Goal: Transaction & Acquisition: Purchase product/service

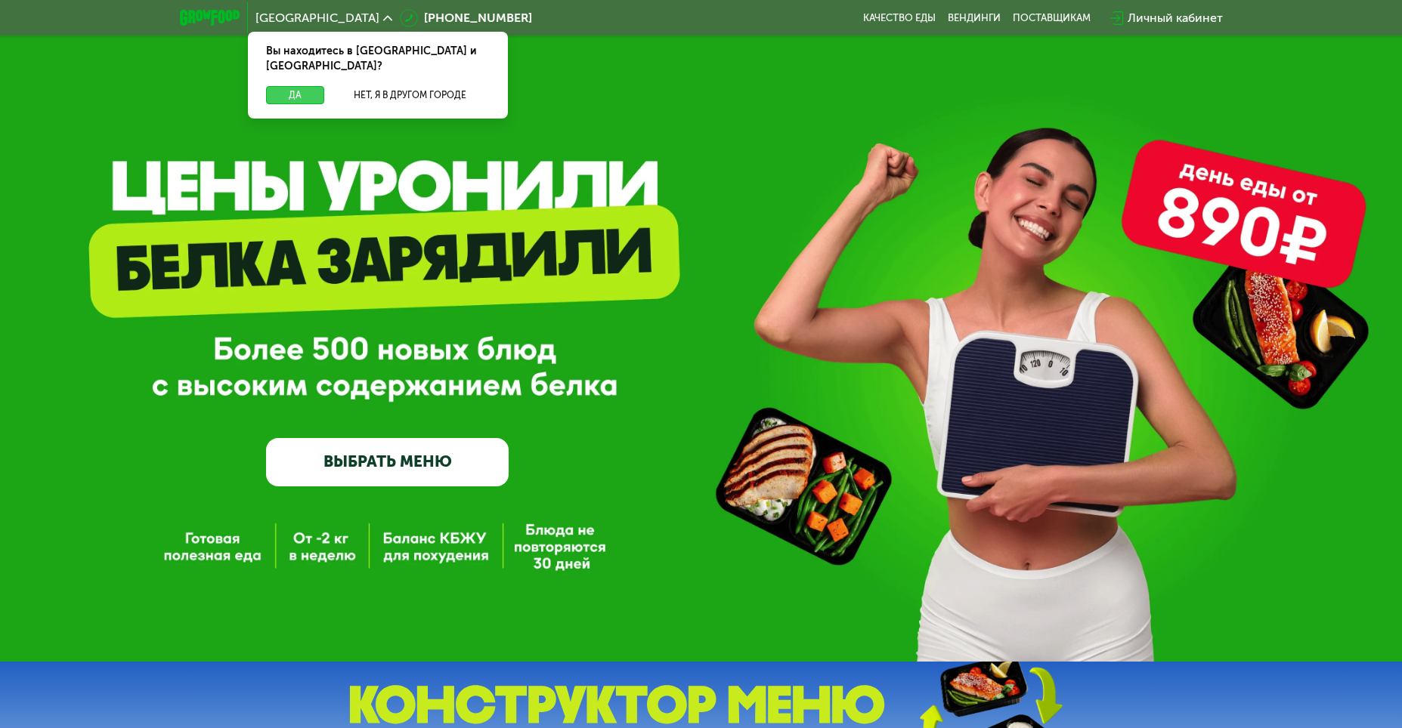
click at [292, 86] on button "Да" at bounding box center [295, 95] width 58 height 18
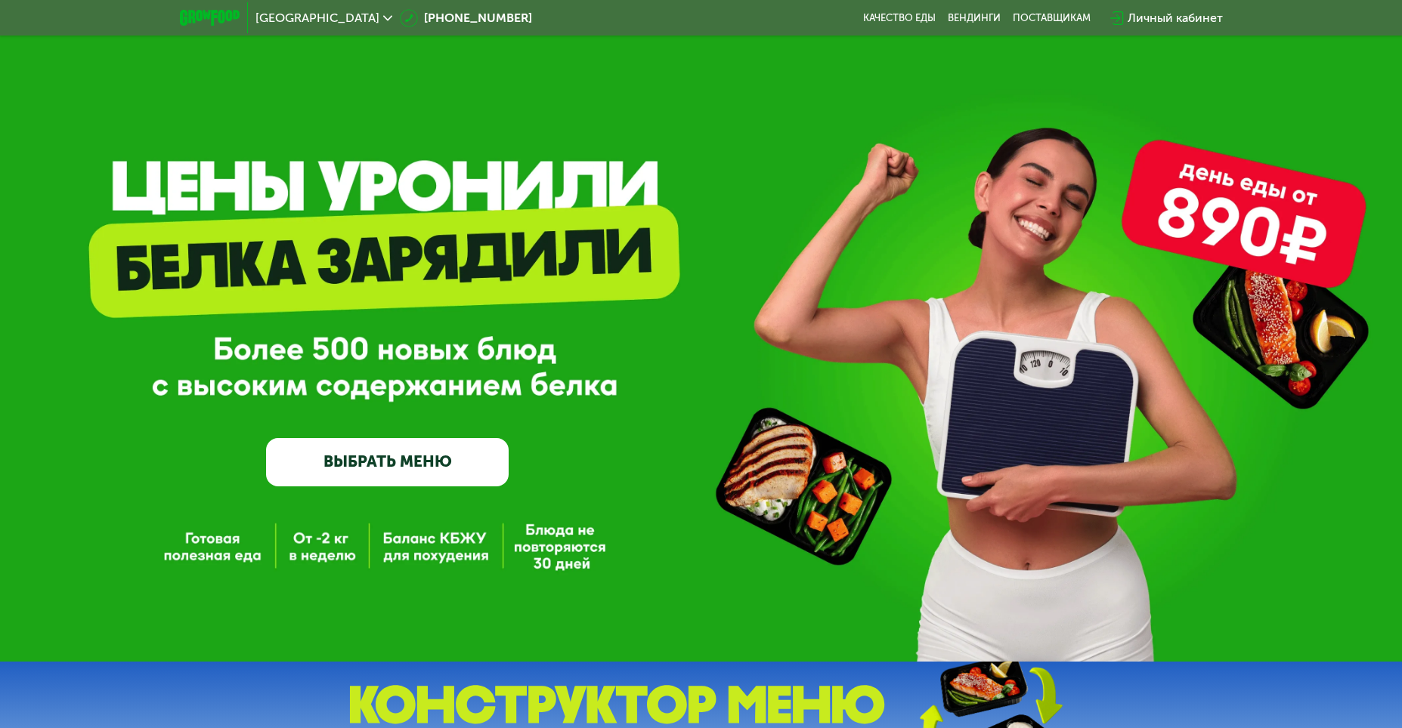
click at [349, 467] on link "ВЫБРАТЬ МЕНЮ" at bounding box center [387, 462] width 243 height 48
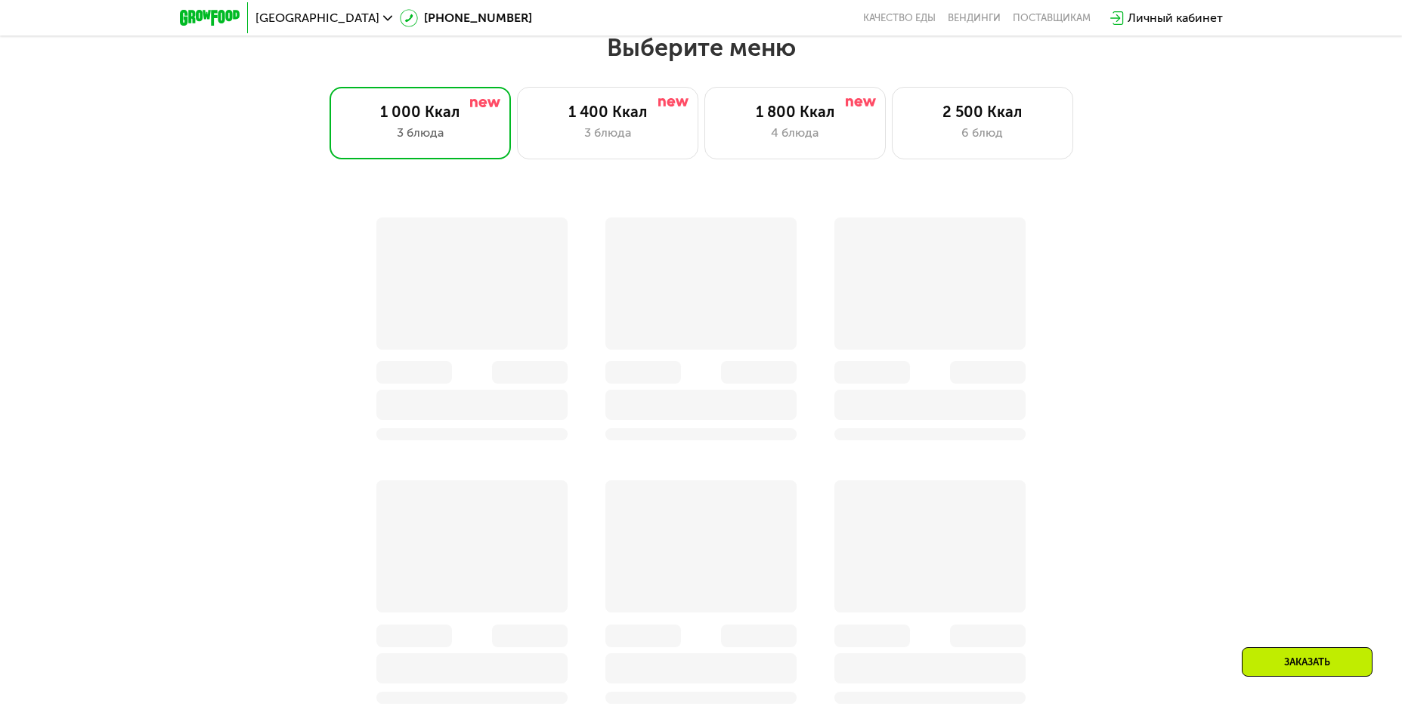
scroll to position [799, 0]
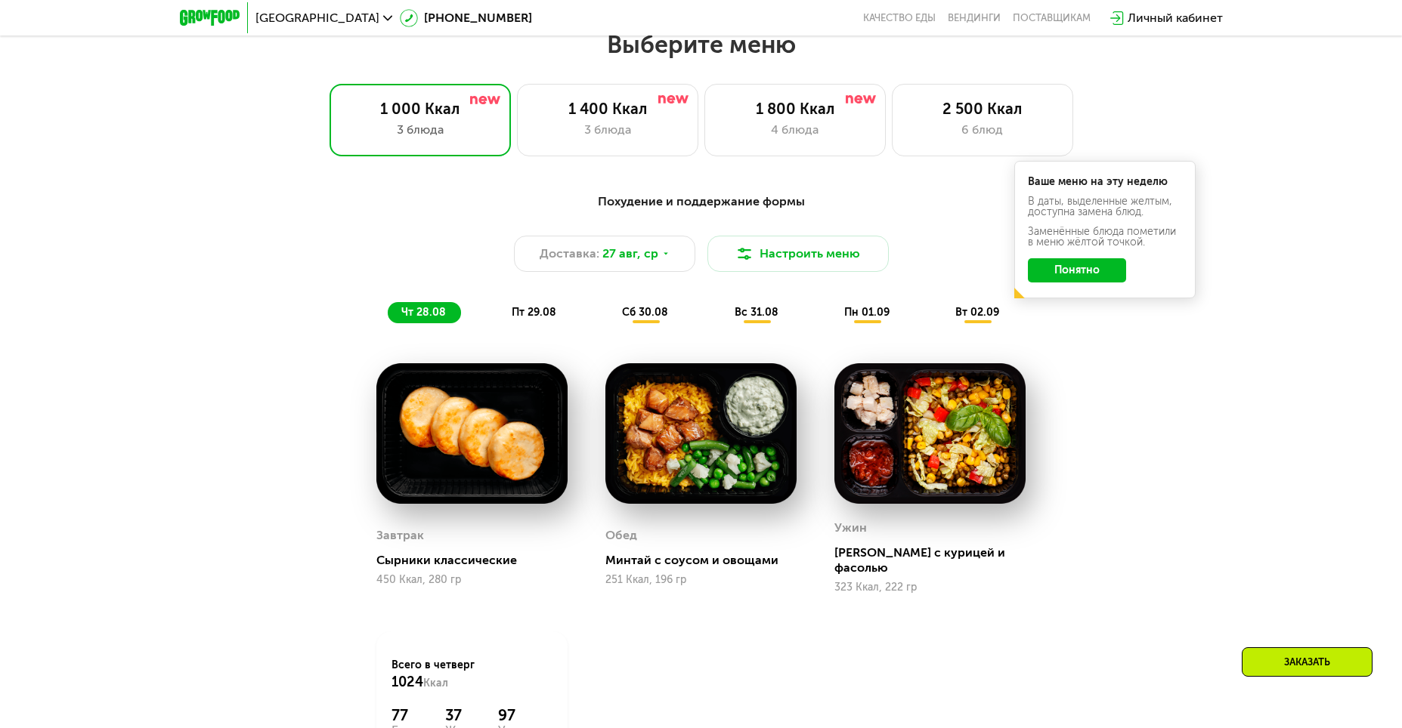
click at [1091, 281] on button "Понятно" at bounding box center [1077, 270] width 98 height 24
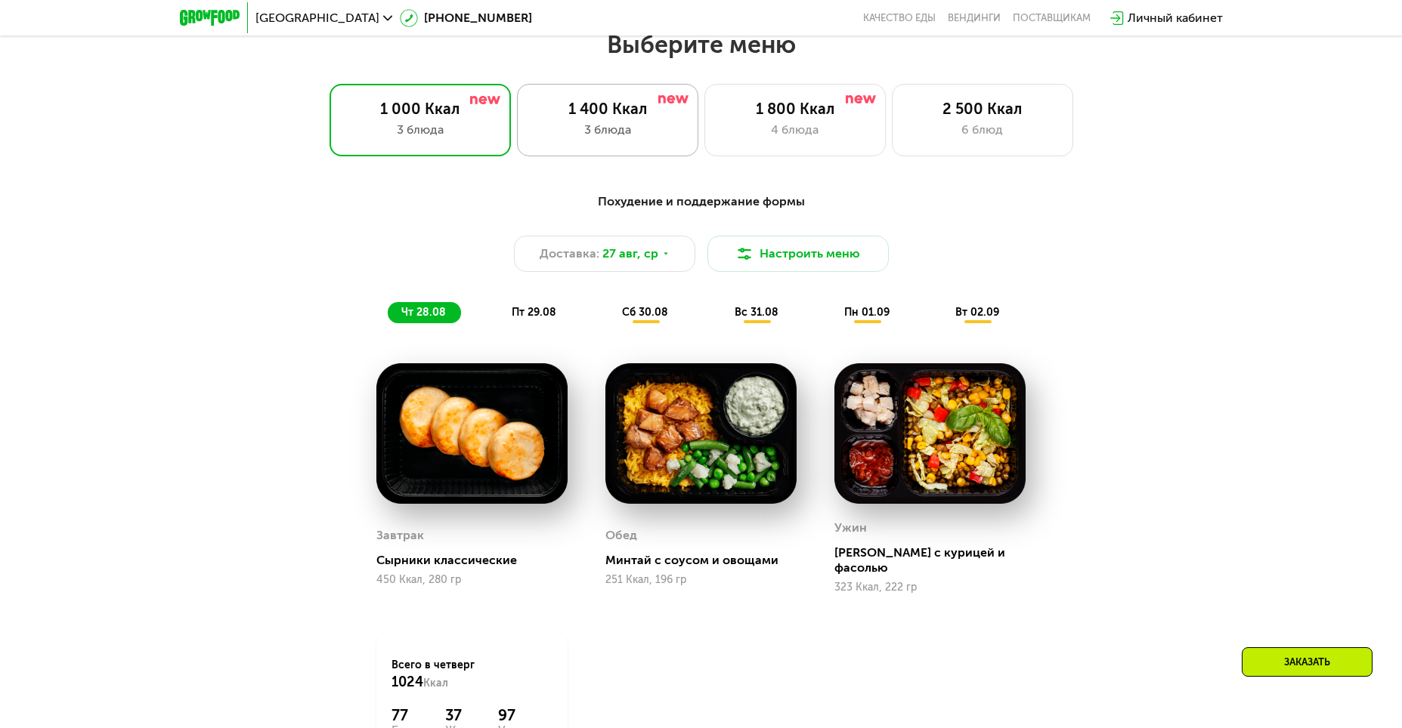
click at [592, 128] on div "3 блюда" at bounding box center [608, 130] width 150 height 18
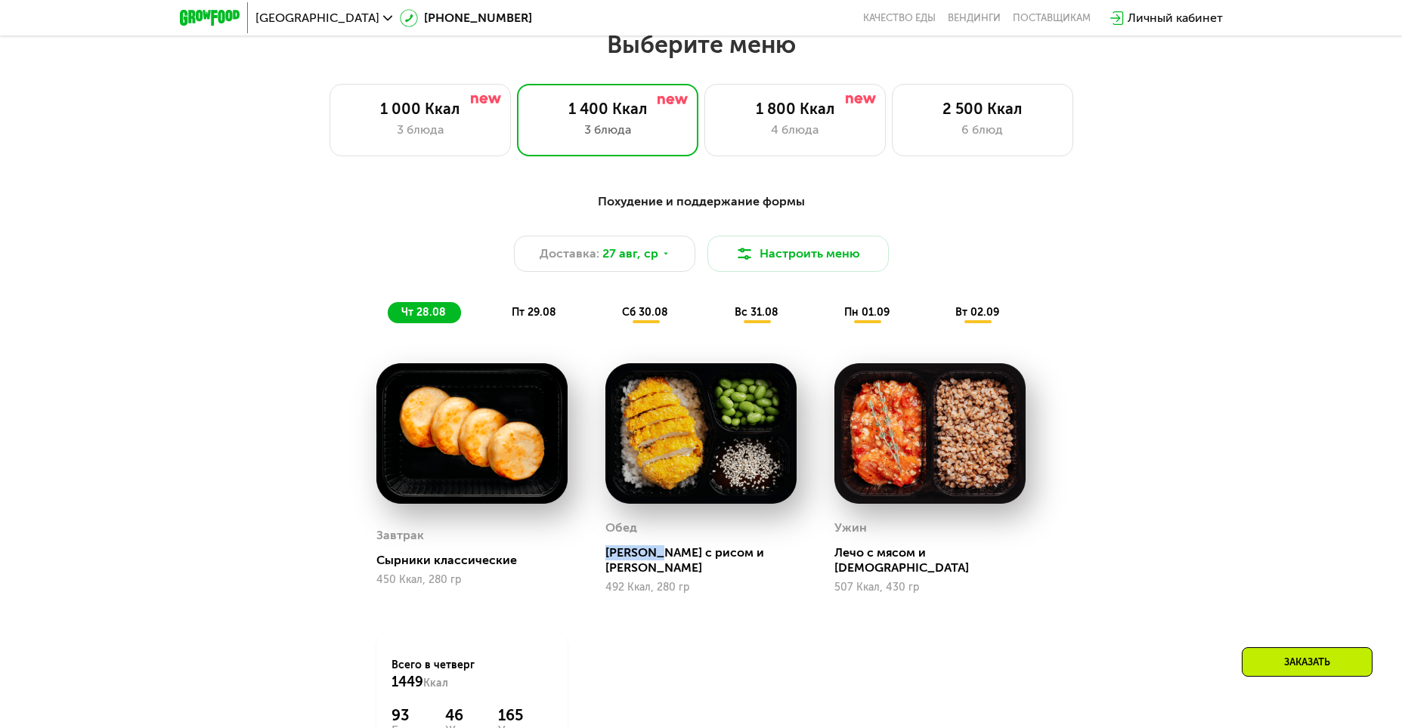
drag, startPoint x: 600, startPoint y: 558, endPoint x: 658, endPoint y: 562, distance: 58.3
click at [658, 562] on div "[PERSON_NAME] с рисом и эдамаме 492 Ккал, 280 гр" at bounding box center [700, 479] width 229 height 268
copy div "[PERSON_NAME]"
